Goal: Find specific fact: Find specific fact

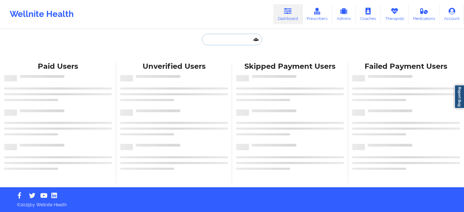
click at [239, 40] on input "text" at bounding box center [232, 39] width 60 height 11
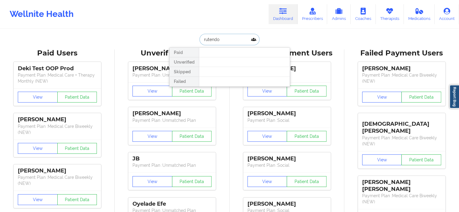
type input "rutendo"
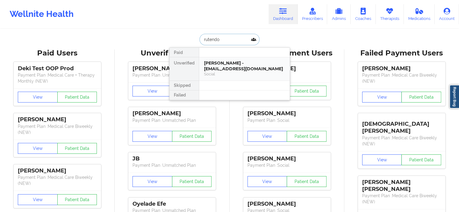
click at [238, 72] on div "Social" at bounding box center [244, 74] width 81 height 5
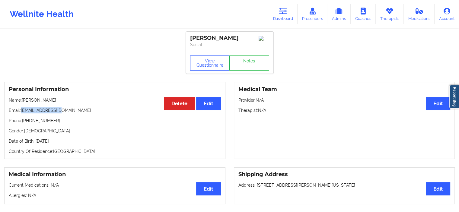
drag, startPoint x: 64, startPoint y: 110, endPoint x: 21, endPoint y: 109, distance: 43.8
click at [21, 109] on div "Personal Information Edit Delete Name: [PERSON_NAME] Email: [EMAIL_ADDRESS][DOM…" at bounding box center [114, 120] width 221 height 77
copy p "[EMAIL_ADDRESS][DOMAIN_NAME]"
